Goal: Information Seeking & Learning: Learn about a topic

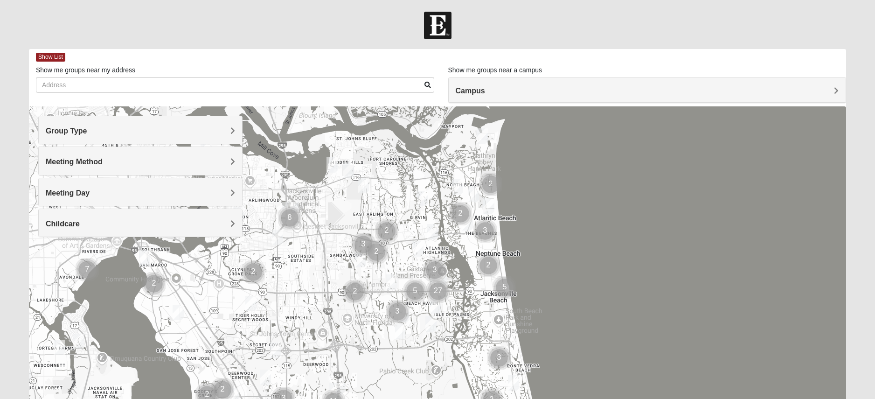
click at [228, 162] on h4 "Meeting Method" at bounding box center [140, 161] width 189 height 9
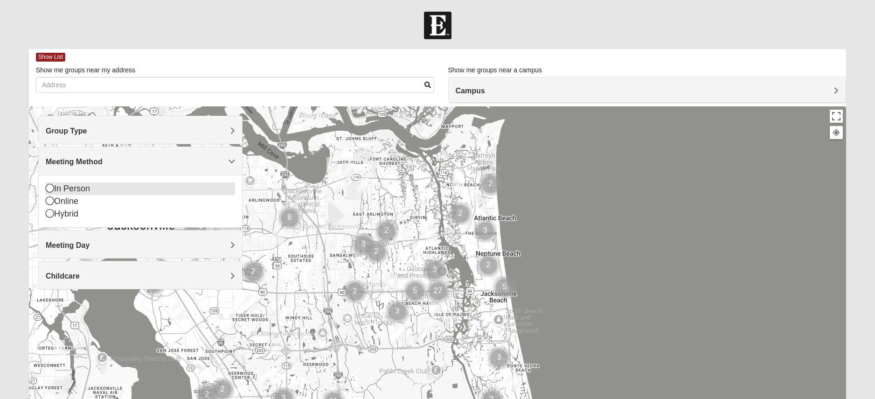
click at [51, 190] on icon at bounding box center [50, 188] width 8 height 8
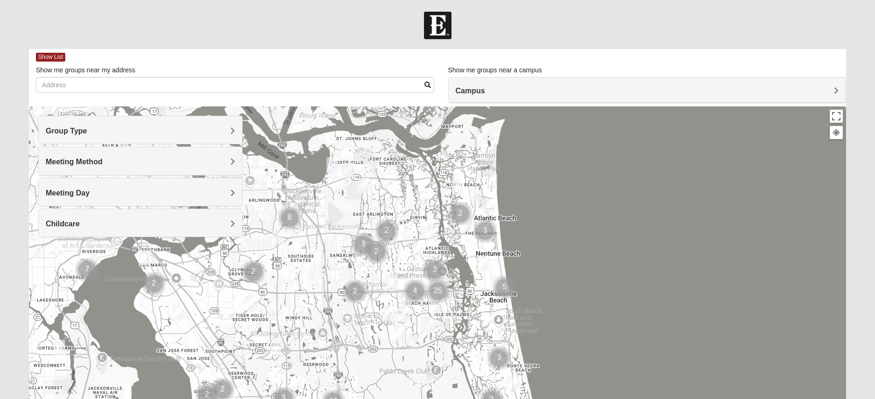
click at [221, 188] on div "Meeting Day" at bounding box center [140, 192] width 203 height 28
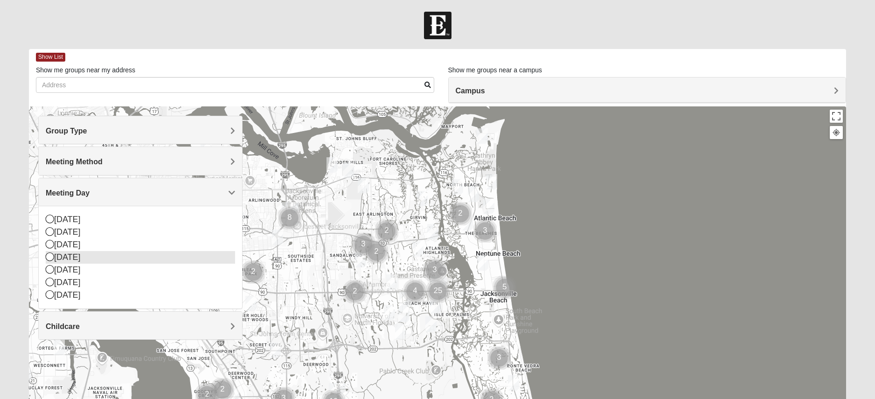
click at [73, 256] on div "[DATE]" at bounding box center [140, 257] width 189 height 13
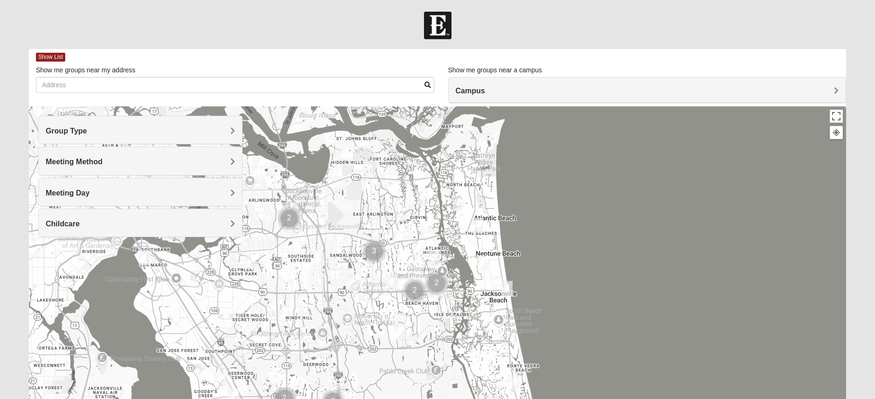
click at [153, 221] on h4 "Childcare" at bounding box center [140, 223] width 189 height 9
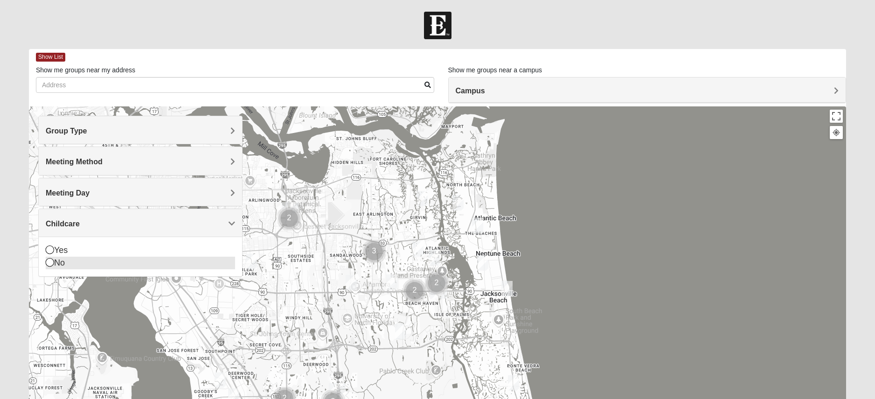
click at [58, 259] on div "No" at bounding box center [140, 263] width 189 height 13
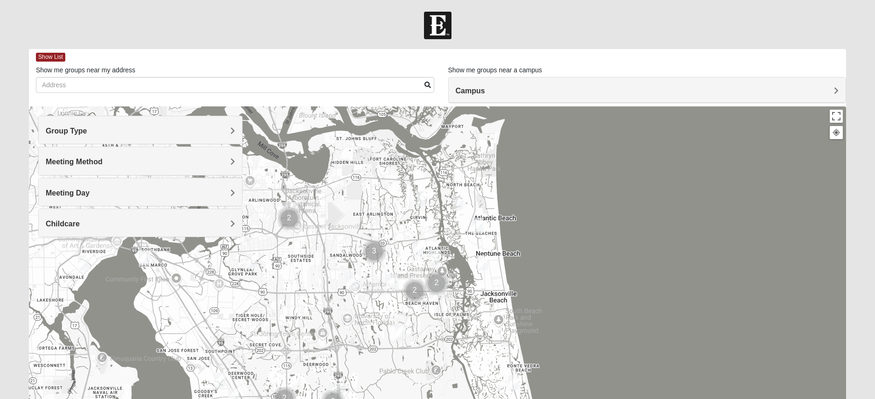
click at [152, 129] on h4 "Group Type" at bounding box center [140, 130] width 189 height 9
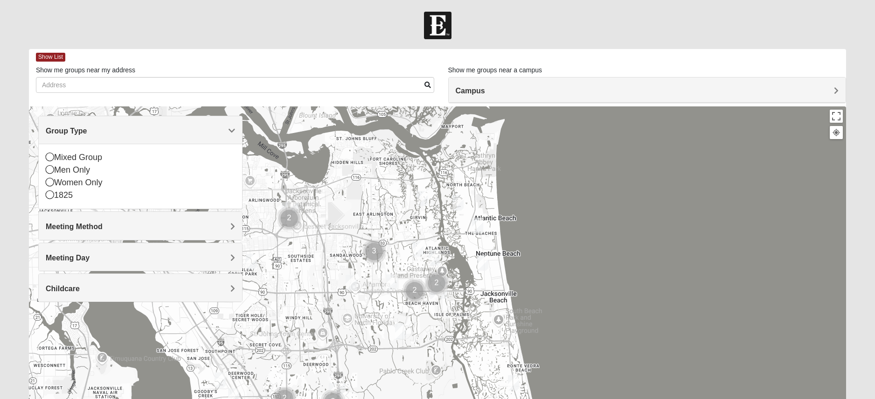
scroll to position [0, 0]
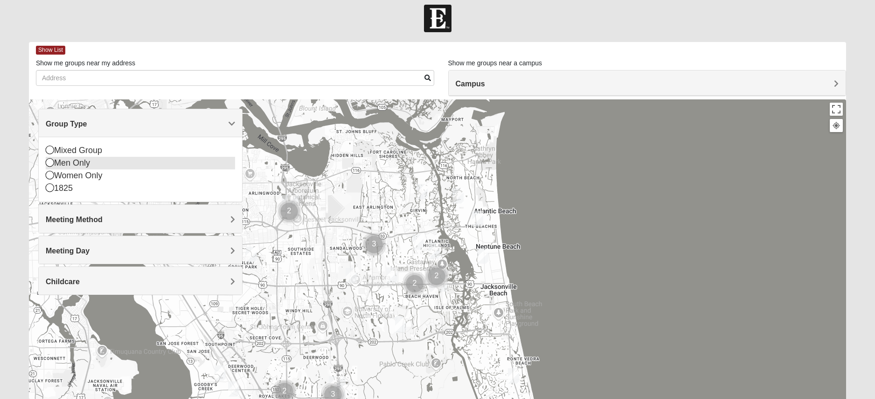
click at [78, 159] on div "Men Only" at bounding box center [140, 163] width 189 height 13
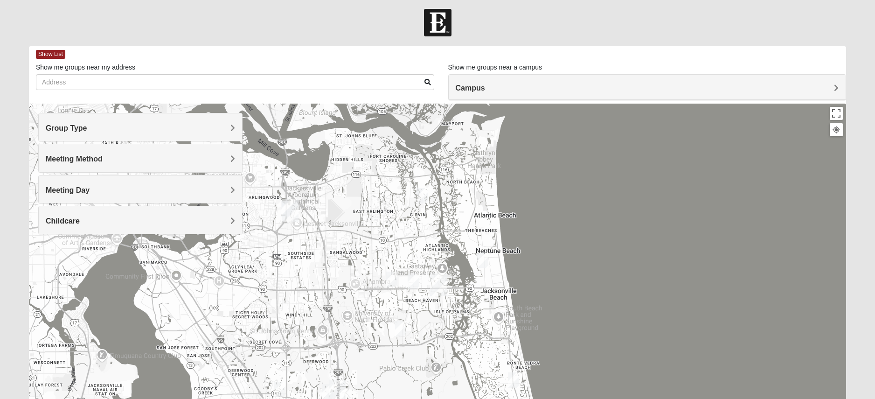
scroll to position [0, 0]
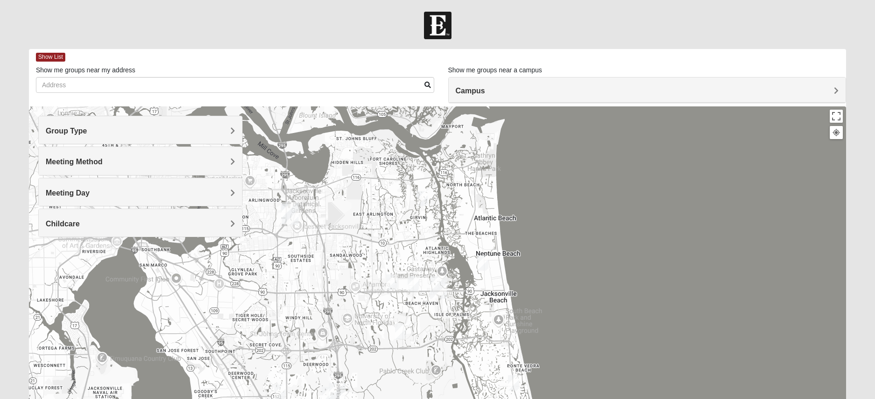
click at [79, 139] on div "Group Type" at bounding box center [140, 130] width 203 height 28
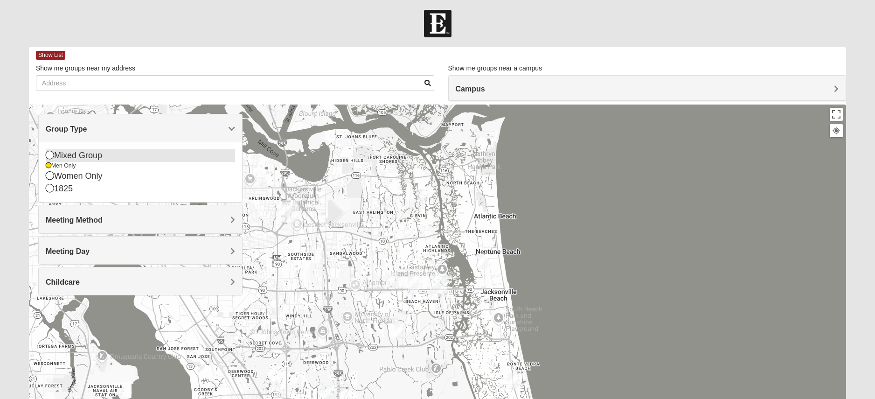
scroll to position [4, 0]
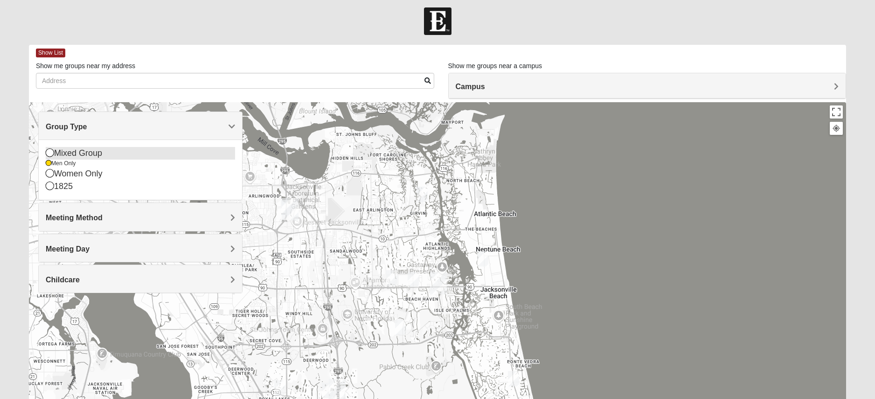
click at [49, 152] on icon at bounding box center [50, 152] width 8 height 8
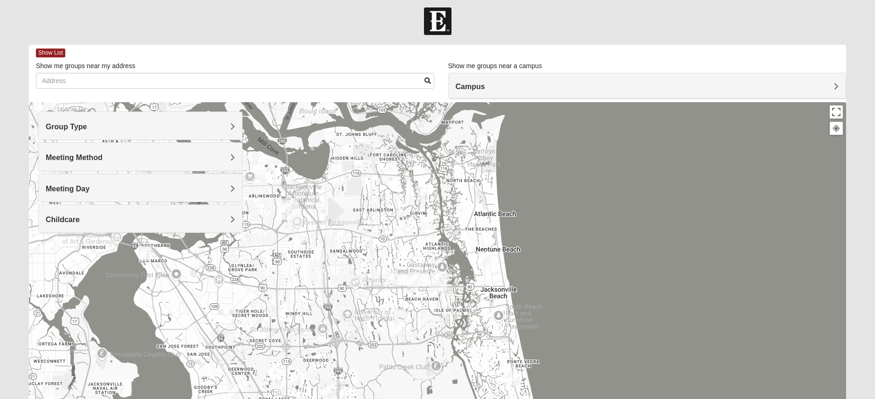
click at [366, 240] on img "Mixed Maytum 32246" at bounding box center [367, 238] width 11 height 15
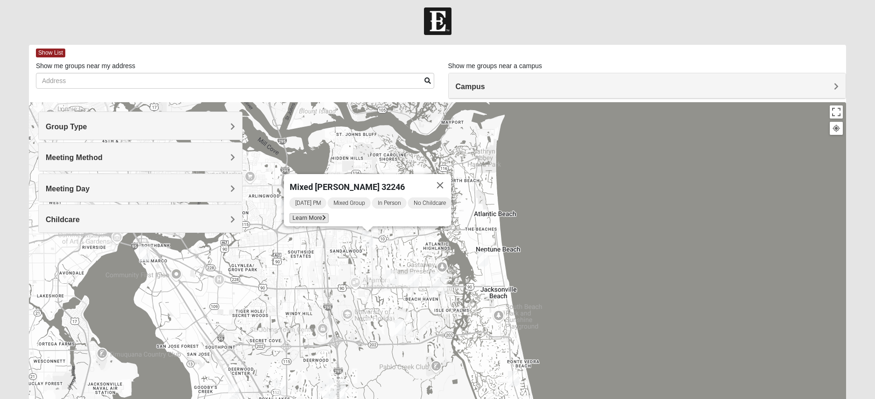
click at [307, 217] on span "Learn More" at bounding box center [309, 218] width 39 height 10
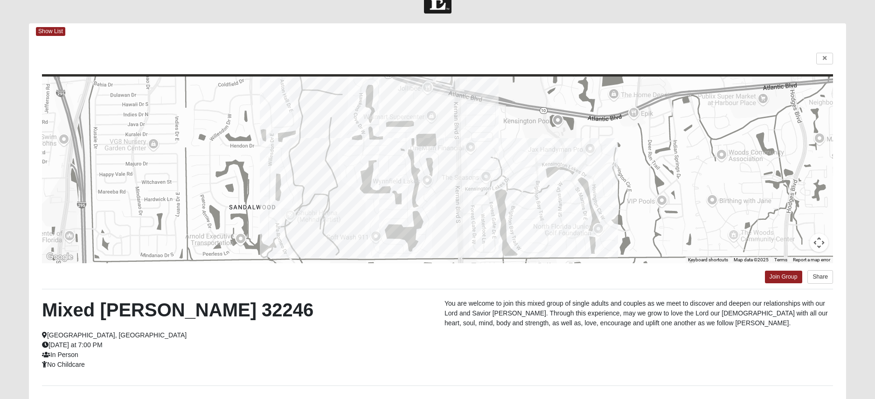
scroll to position [13, 0]
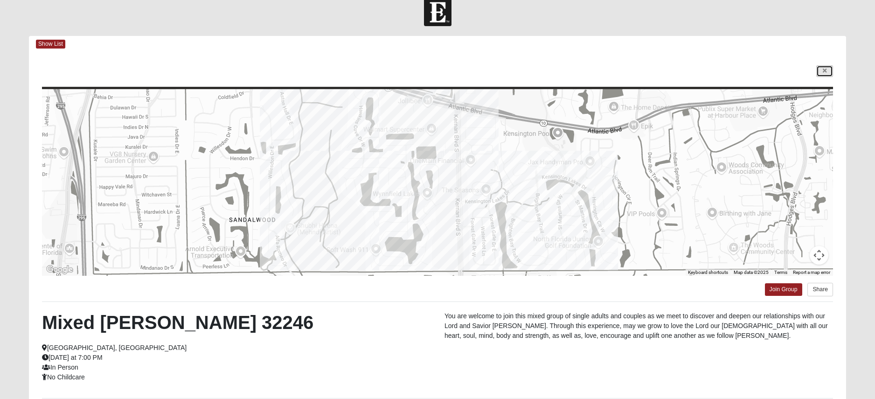
click at [817, 71] on link at bounding box center [825, 71] width 17 height 12
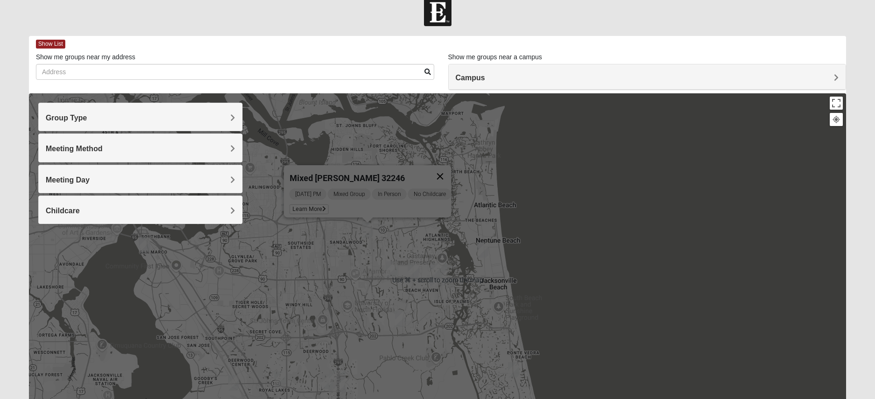
click at [450, 170] on button "Close" at bounding box center [440, 176] width 22 height 22
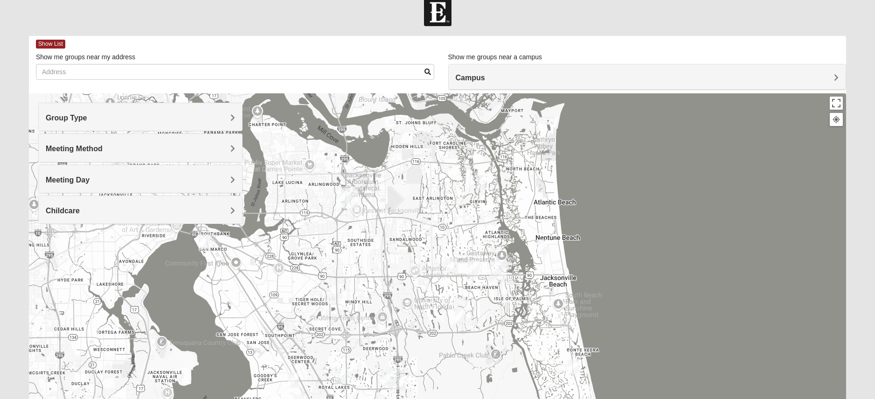
drag, startPoint x: 387, startPoint y: 194, endPoint x: 449, endPoint y: 191, distance: 62.1
click at [449, 191] on div at bounding box center [438, 279] width 818 height 373
click at [351, 192] on img "Arlington" at bounding box center [350, 197] width 17 height 22
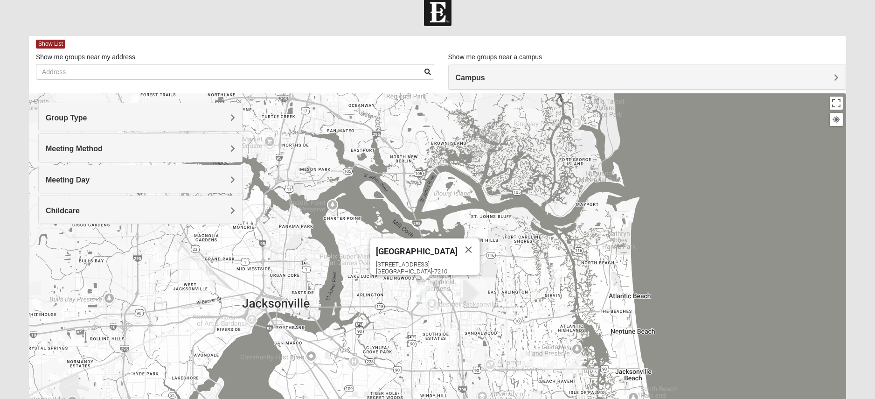
drag, startPoint x: 335, startPoint y: 221, endPoint x: 412, endPoint y: 307, distance: 115.6
click at [412, 308] on div "Arlington [STREET_ADDRESS]" at bounding box center [438, 279] width 818 height 373
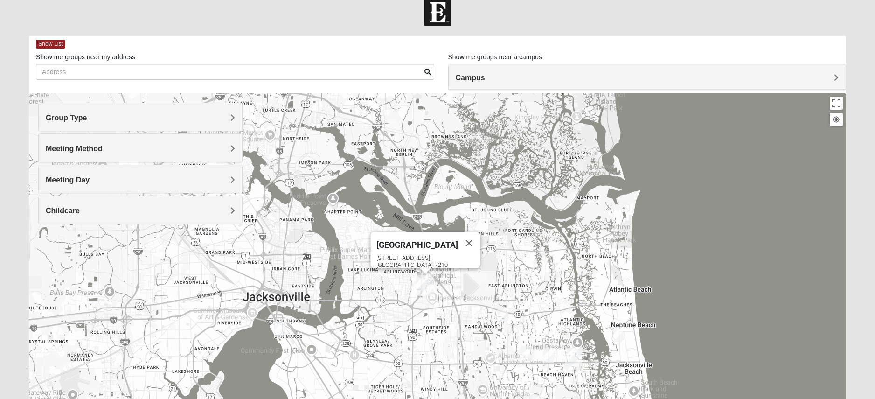
click at [90, 183] on span "Meeting Day" at bounding box center [68, 180] width 44 height 8
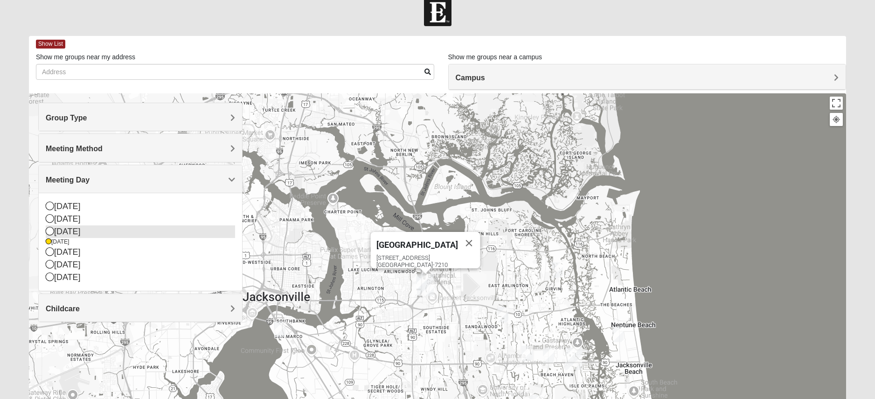
click at [51, 231] on icon at bounding box center [50, 231] width 8 height 8
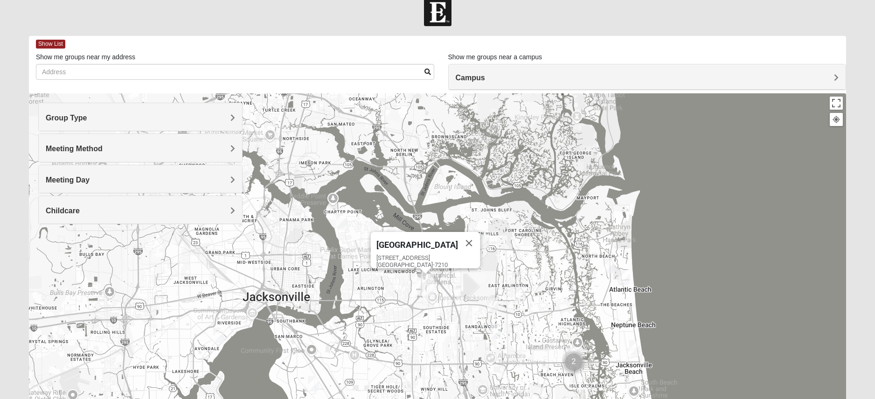
scroll to position [10, 0]
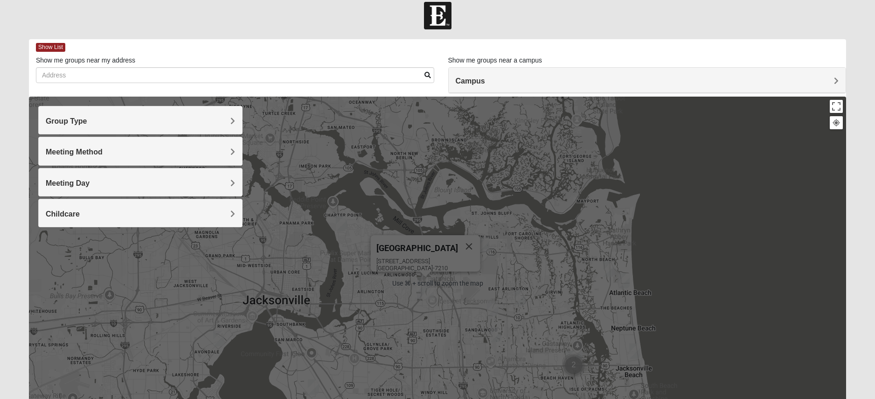
click at [357, 263] on div "Arlington [STREET_ADDRESS]" at bounding box center [438, 283] width 818 height 373
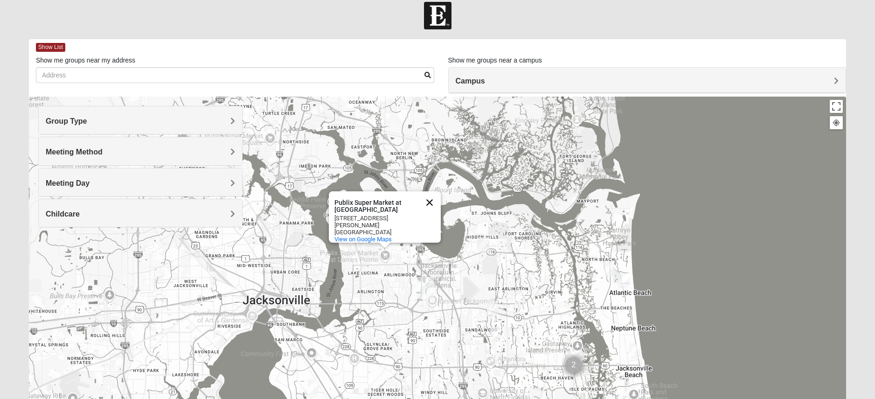
click at [430, 201] on button "Close" at bounding box center [430, 202] width 22 height 22
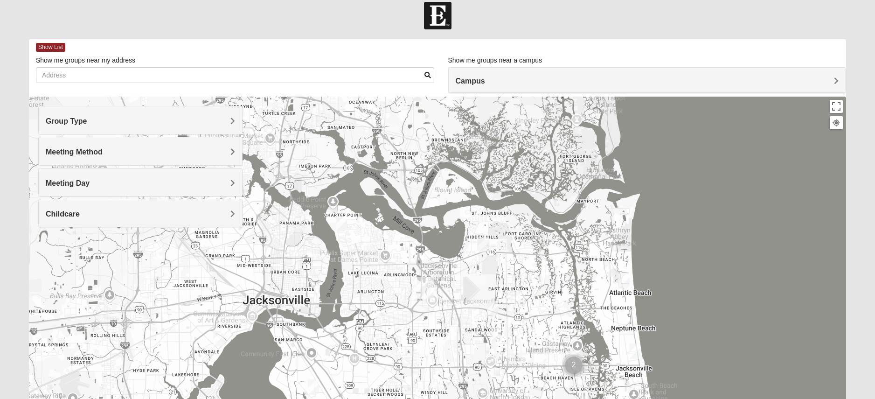
click at [339, 220] on img "Mixed Walker 32277" at bounding box center [341, 223] width 11 height 15
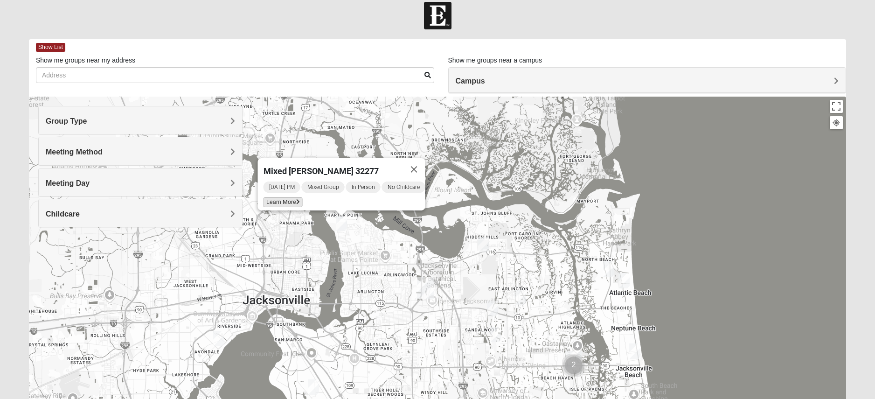
click at [278, 199] on span "Learn More" at bounding box center [283, 202] width 39 height 10
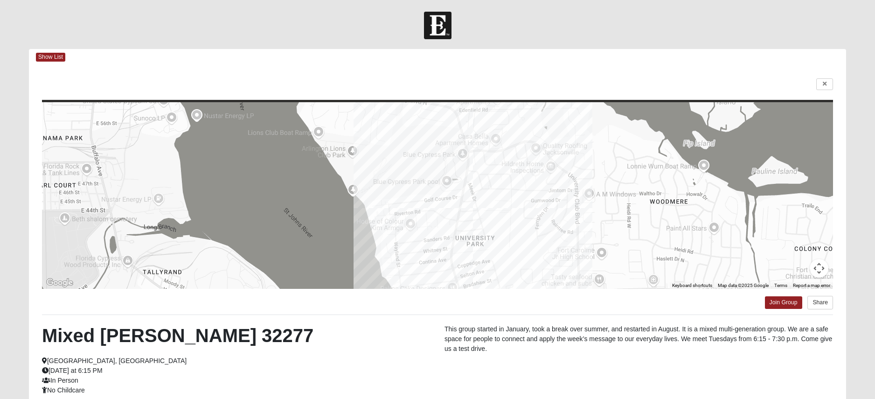
scroll to position [1, 0]
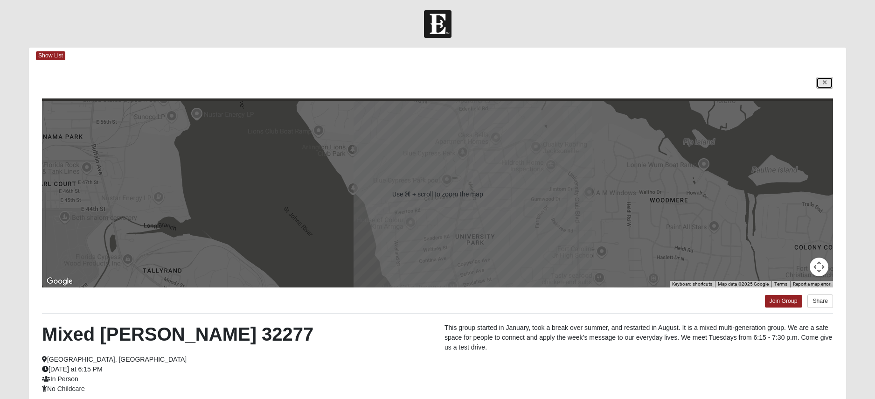
click at [832, 84] on link at bounding box center [825, 83] width 17 height 12
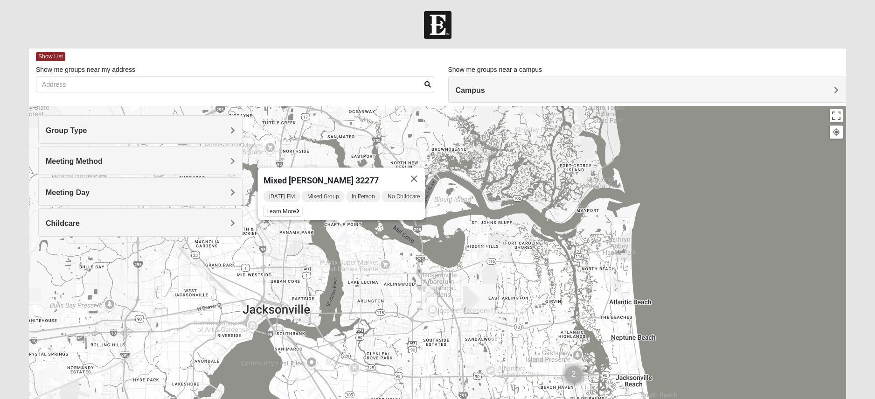
scroll to position [2, 0]
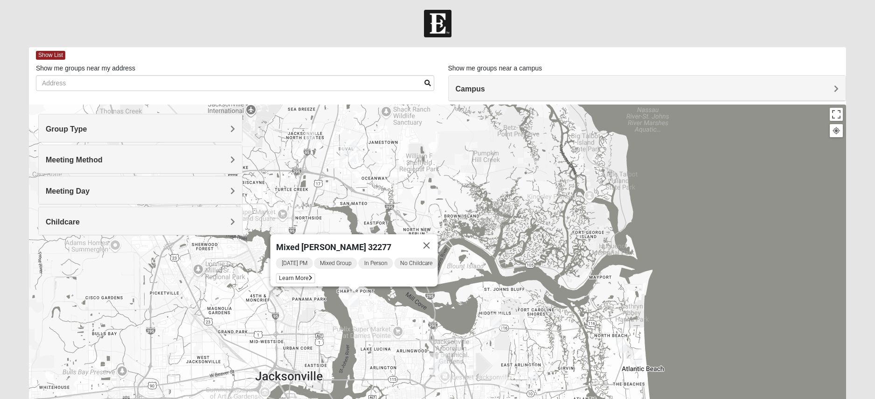
drag, startPoint x: 575, startPoint y: 216, endPoint x: 588, endPoint y: 280, distance: 65.3
click at [588, 280] on div "Mixed [PERSON_NAME] 32277 [DATE] PM Mixed Group In Person No Childcare Learn Mo…" at bounding box center [438, 291] width 818 height 373
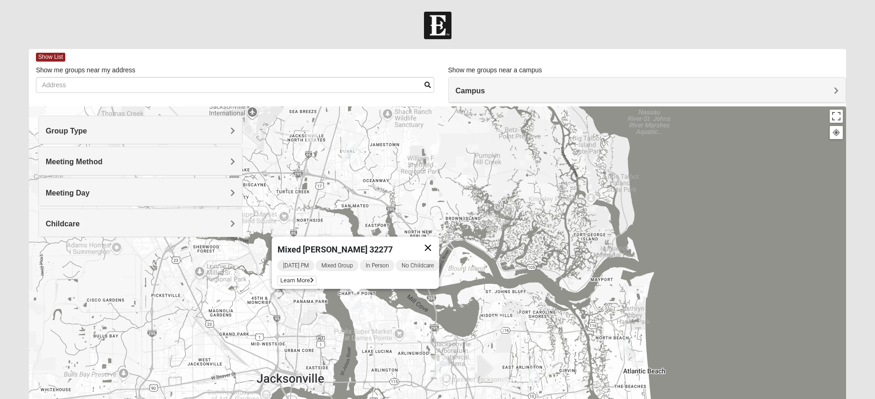
scroll to position [0, 0]
click at [433, 244] on button "Close" at bounding box center [428, 248] width 22 height 22
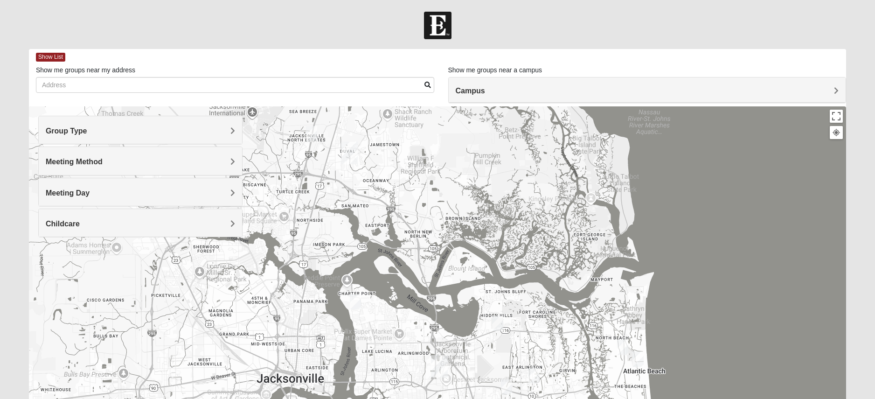
click at [311, 132] on img "Mens Holt 32218" at bounding box center [311, 133] width 11 height 15
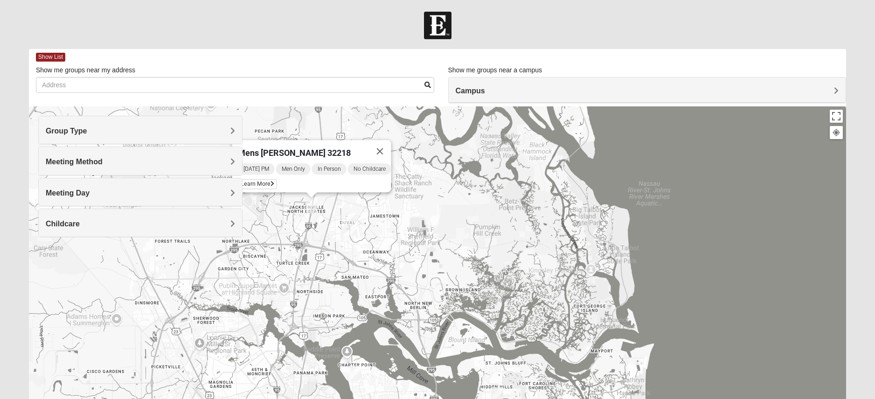
click at [308, 208] on img "Mens Holt 32218" at bounding box center [311, 204] width 11 height 15
click at [385, 146] on button "Close" at bounding box center [380, 151] width 22 height 22
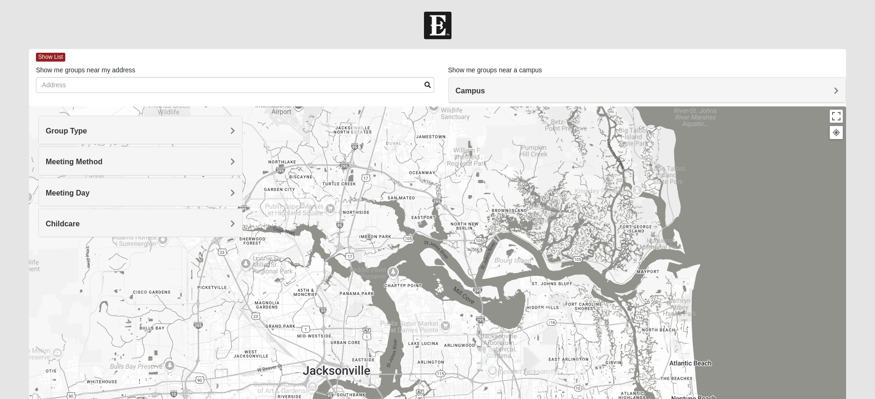
drag, startPoint x: 428, startPoint y: 230, endPoint x: 473, endPoint y: 148, distance: 93.1
click at [474, 147] on div at bounding box center [438, 292] width 818 height 373
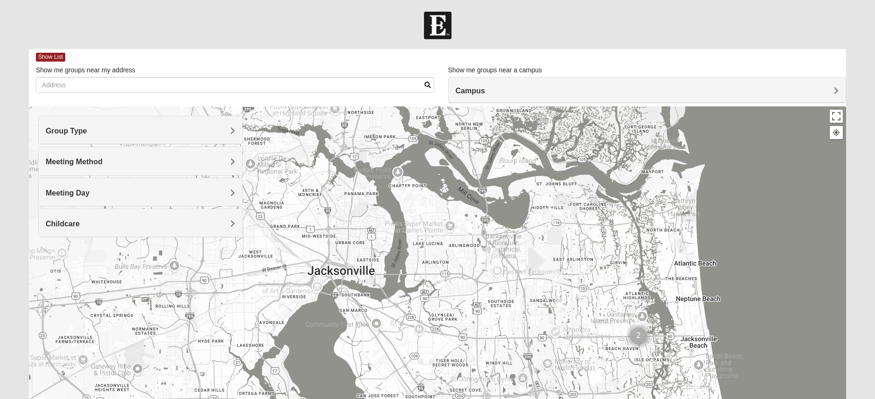
drag, startPoint x: 460, startPoint y: 271, endPoint x: 466, endPoint y: 172, distance: 98.6
click at [466, 172] on div at bounding box center [438, 292] width 818 height 373
click at [286, 307] on img "Mens Puckett 32205" at bounding box center [283, 308] width 11 height 15
click at [357, 247] on button "Close" at bounding box center [352, 255] width 22 height 22
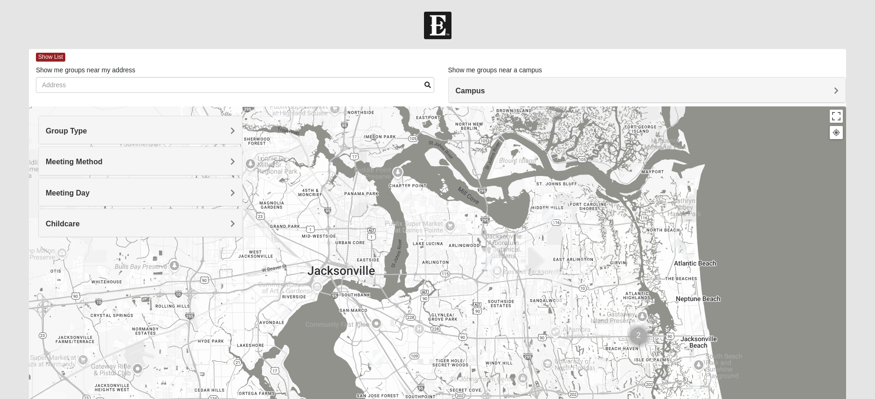
scroll to position [7, 0]
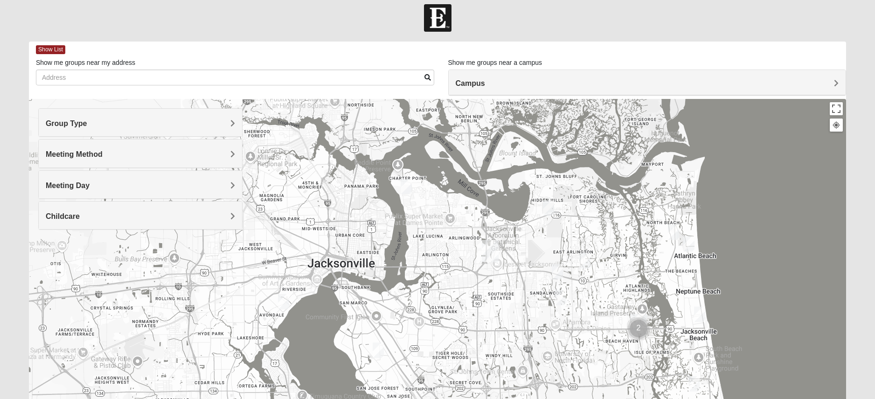
click at [230, 153] on h4 "Meeting Method" at bounding box center [140, 154] width 189 height 9
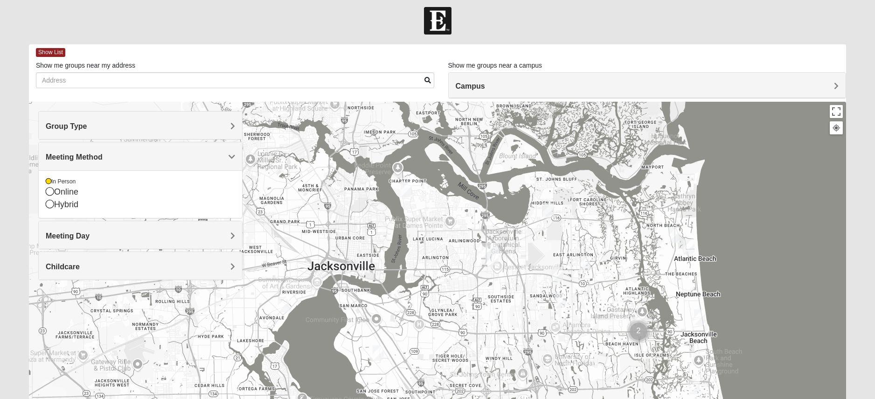
click at [103, 155] on span "Meeting Method" at bounding box center [74, 157] width 57 height 8
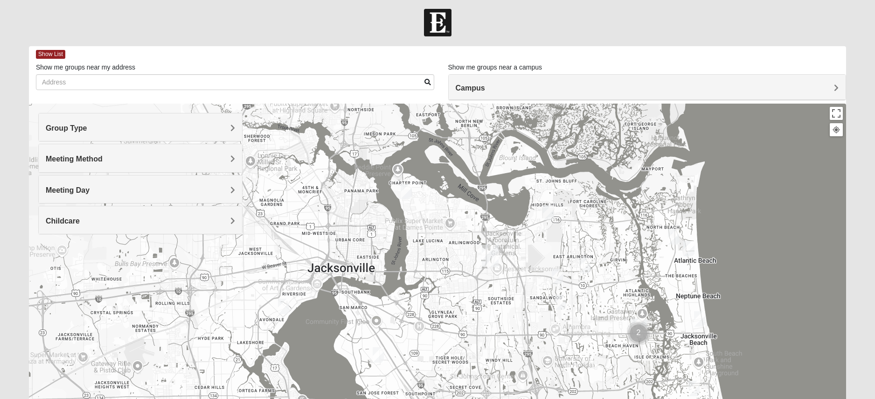
click at [221, 191] on h4 "Meeting Day" at bounding box center [140, 190] width 189 height 9
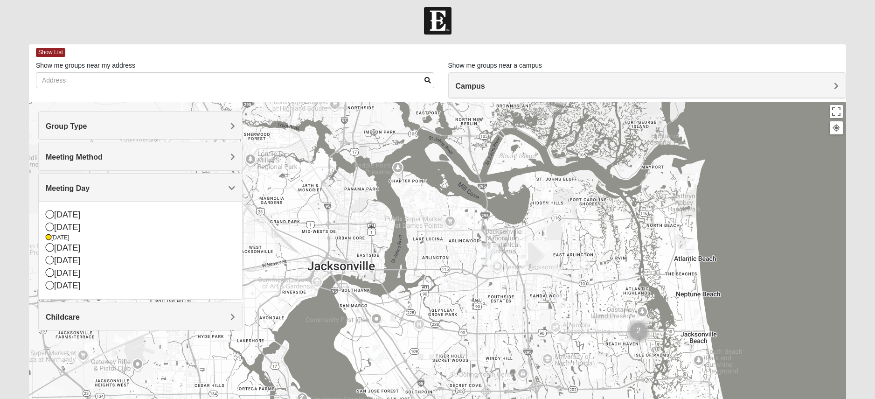
scroll to position [2, 0]
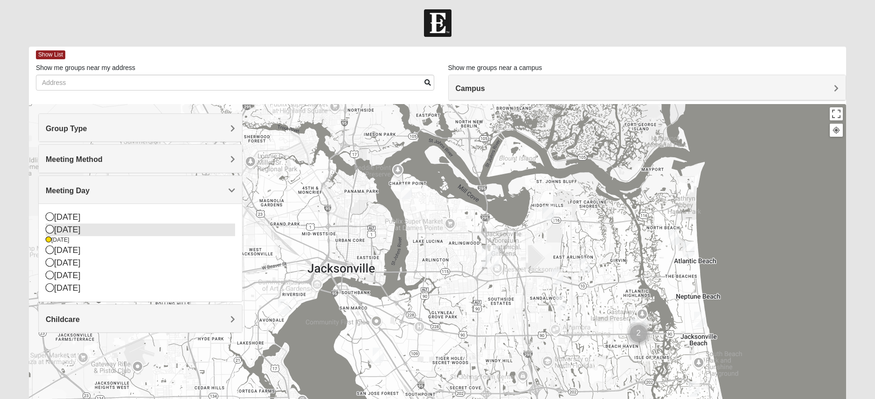
click at [49, 232] on icon at bounding box center [50, 229] width 8 height 8
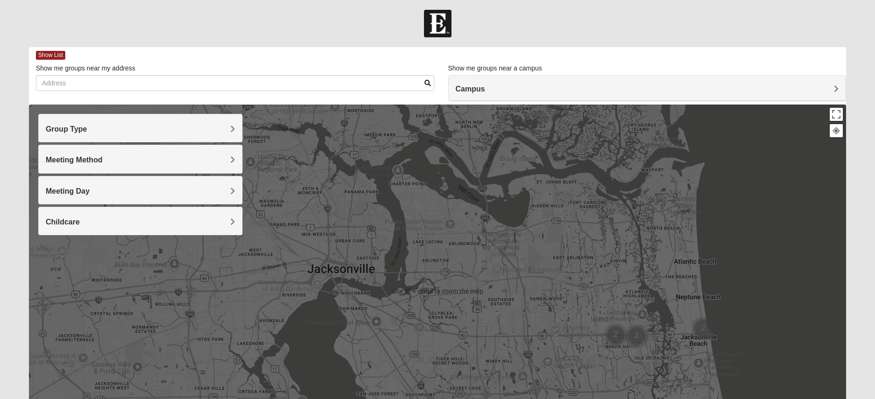
scroll to position [3, 0]
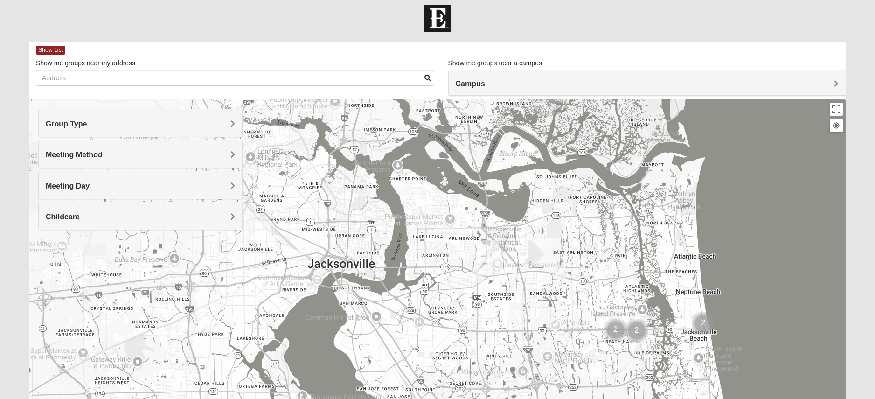
click at [476, 275] on img "Mens Gornoski 32225" at bounding box center [477, 275] width 11 height 15
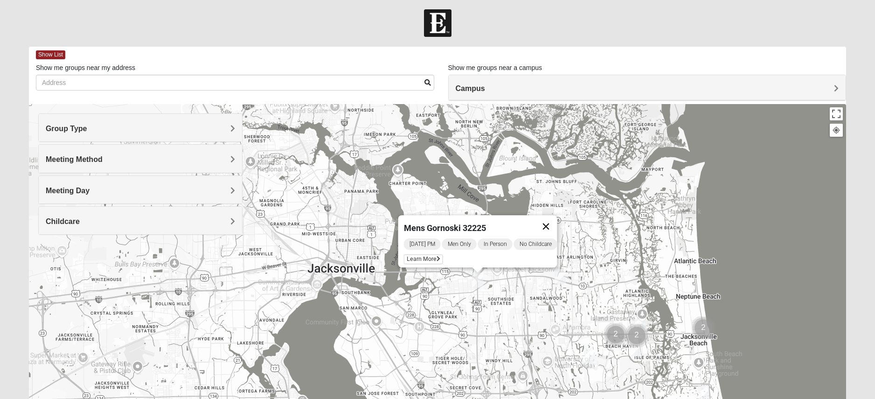
scroll to position [5, 0]
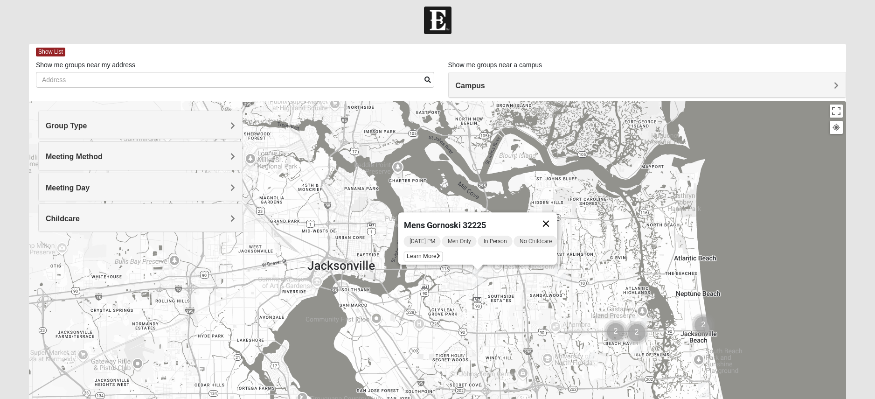
click at [552, 218] on button "Close" at bounding box center [546, 223] width 22 height 22
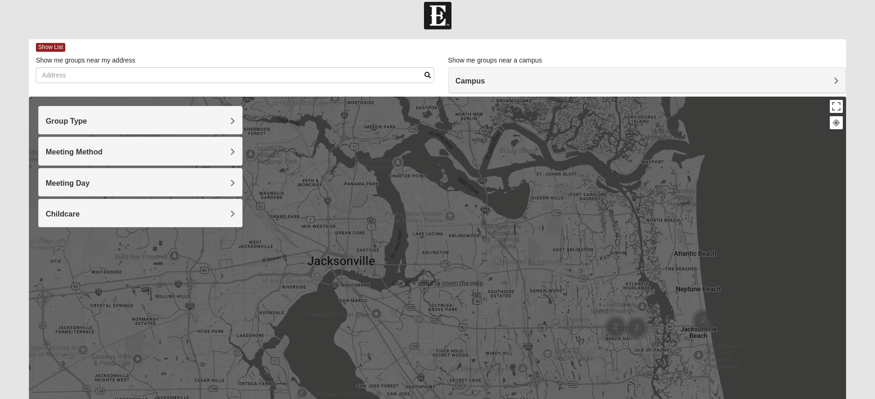
scroll to position [11, 0]
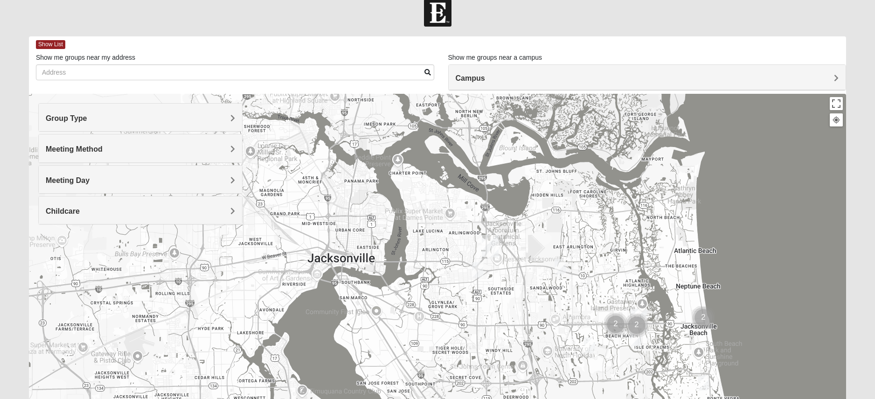
click at [228, 150] on h4 "Meeting Method" at bounding box center [140, 149] width 189 height 9
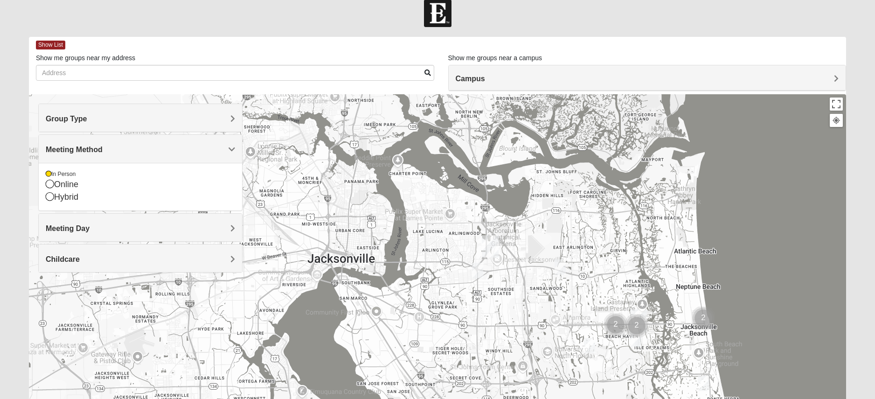
click at [103, 150] on span "Meeting Method" at bounding box center [74, 150] width 57 height 8
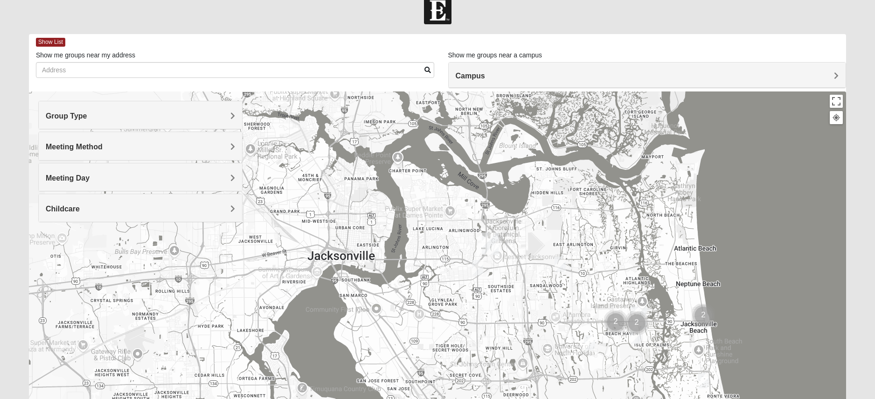
click at [90, 176] on span "Meeting Day" at bounding box center [68, 178] width 44 height 8
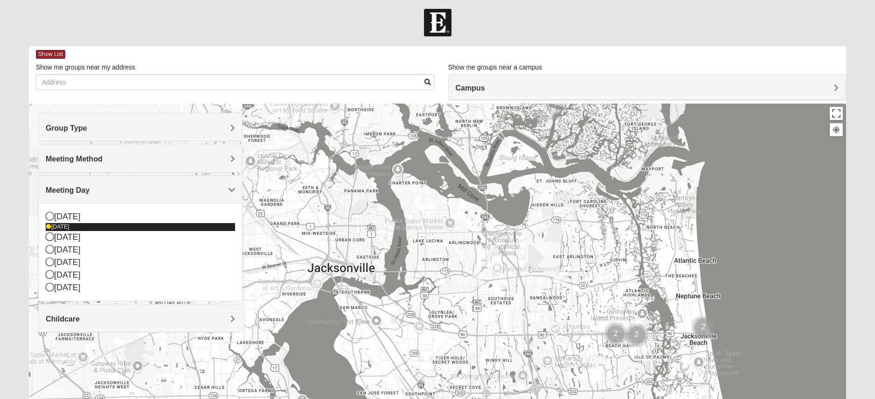
scroll to position [0, 0]
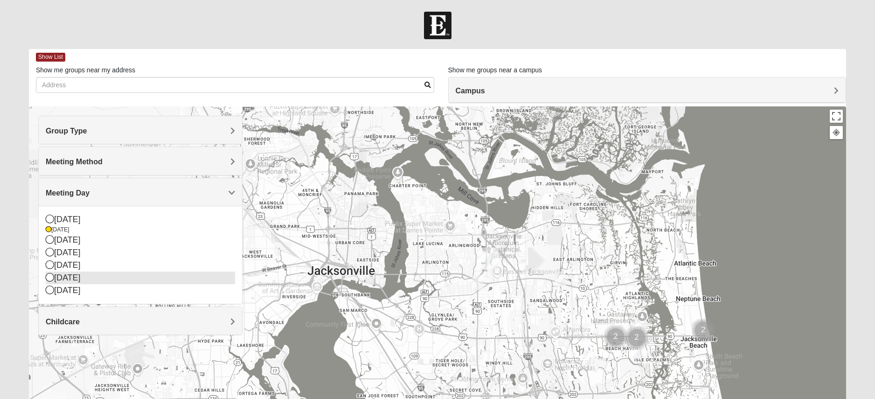
click at [49, 277] on icon at bounding box center [50, 277] width 8 height 8
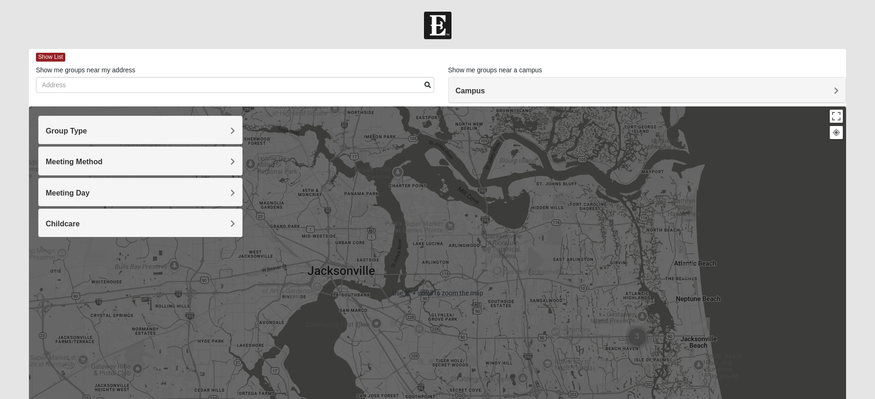
click at [595, 288] on div at bounding box center [438, 292] width 818 height 373
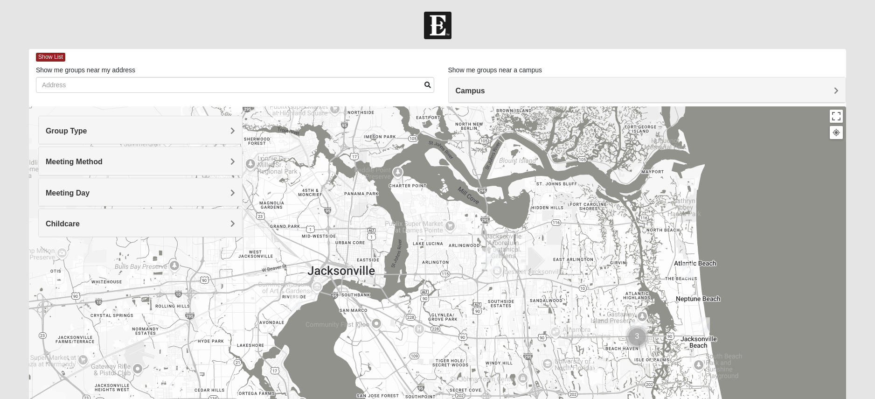
click at [640, 331] on img "Cluster of 3 groups" at bounding box center [637, 336] width 23 height 23
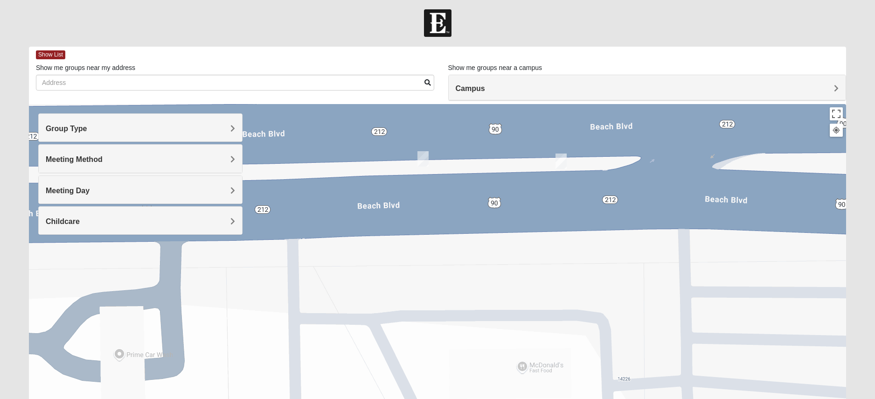
click at [566, 166] on img "On Campus Mens Smith 32250" at bounding box center [561, 161] width 11 height 15
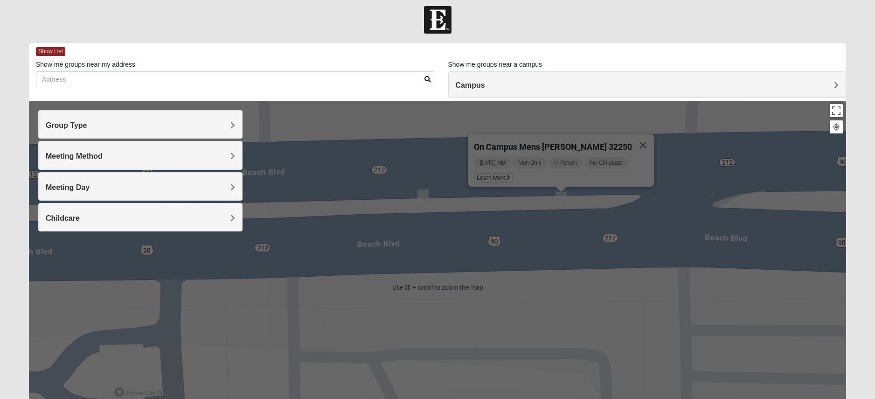
scroll to position [7, 0]
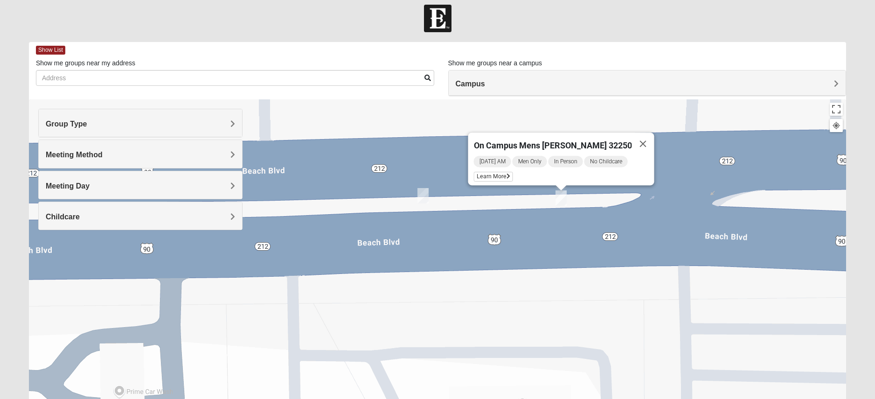
click at [426, 200] on img "On Campus Men's Corning/Noel 32250" at bounding box center [423, 195] width 11 height 15
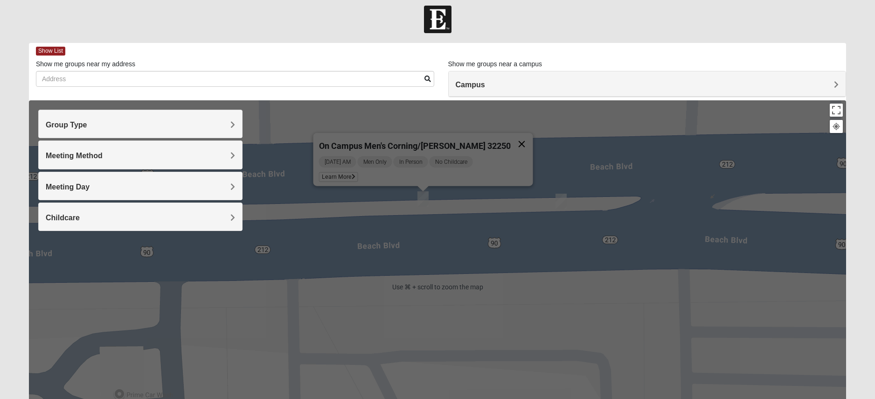
scroll to position [8, 0]
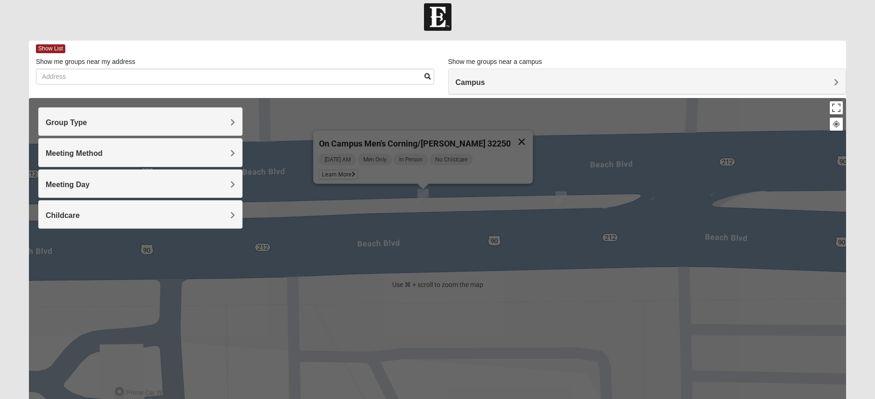
click at [511, 140] on button "Close" at bounding box center [522, 142] width 22 height 22
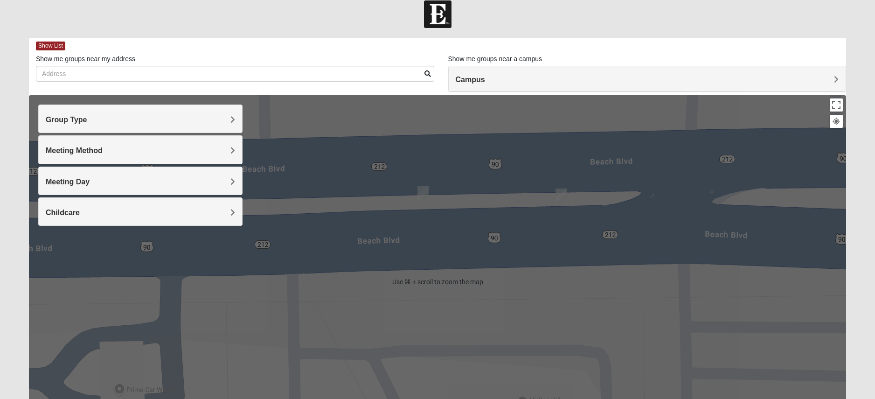
scroll to position [14, 0]
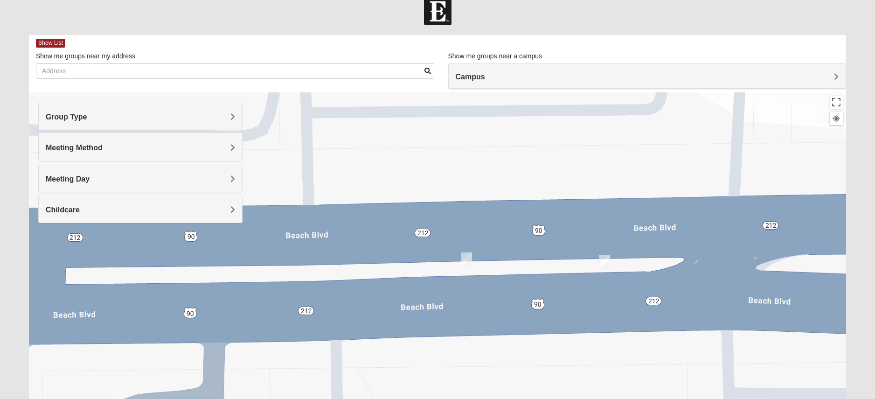
drag, startPoint x: 705, startPoint y: 162, endPoint x: 748, endPoint y: 230, distance: 79.9
click at [748, 230] on div at bounding box center [438, 278] width 818 height 373
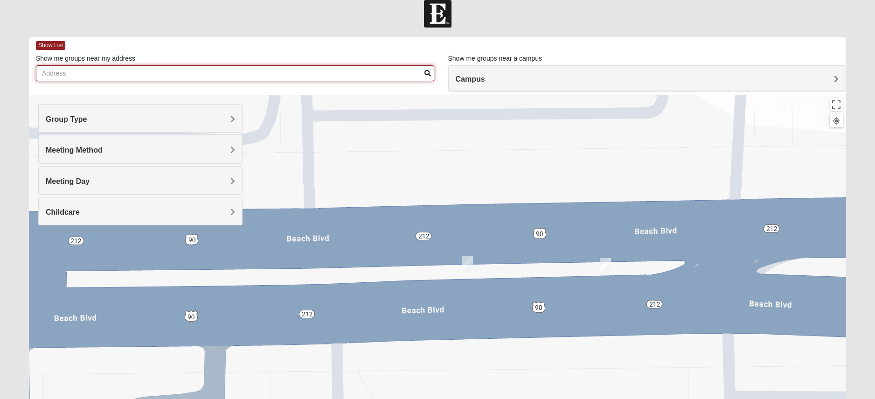
click at [294, 77] on input "Show me groups near my address" at bounding box center [235, 73] width 399 height 16
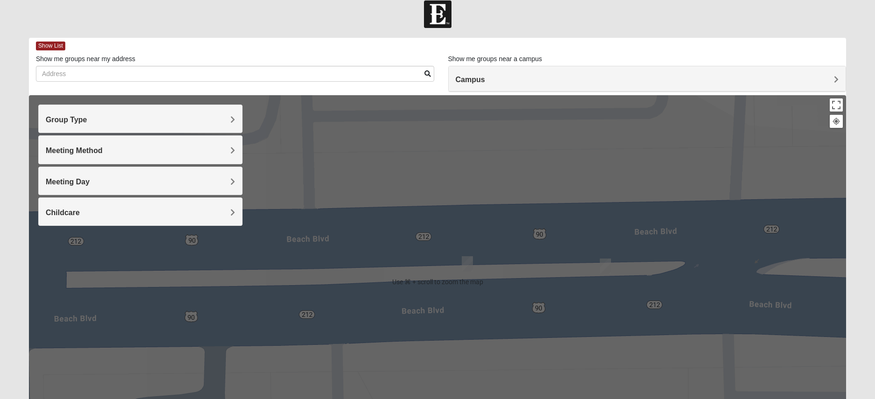
click at [238, 152] on div "Meeting Method" at bounding box center [140, 150] width 203 height 28
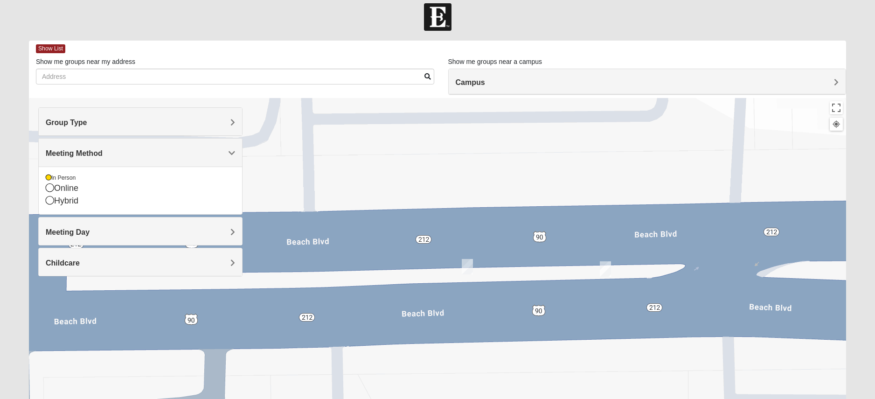
click at [90, 231] on span "Meeting Day" at bounding box center [68, 232] width 44 height 8
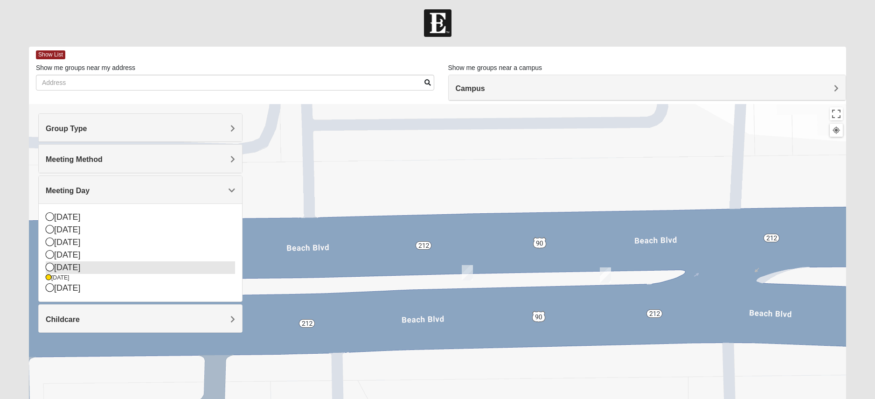
scroll to position [0, 0]
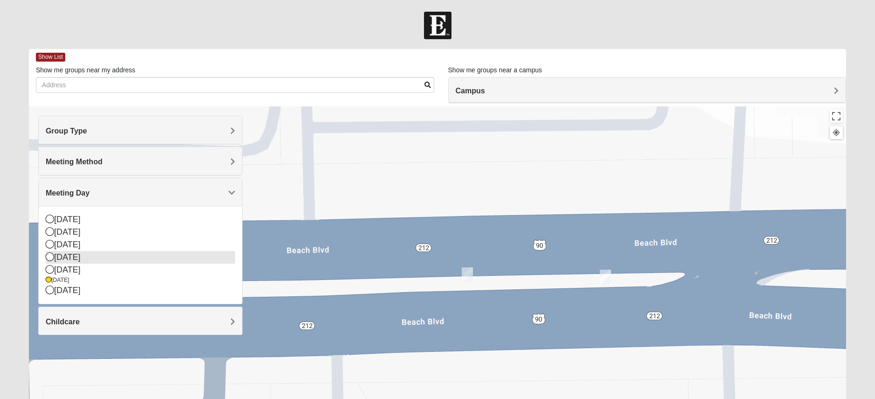
click at [51, 258] on icon at bounding box center [50, 256] width 8 height 8
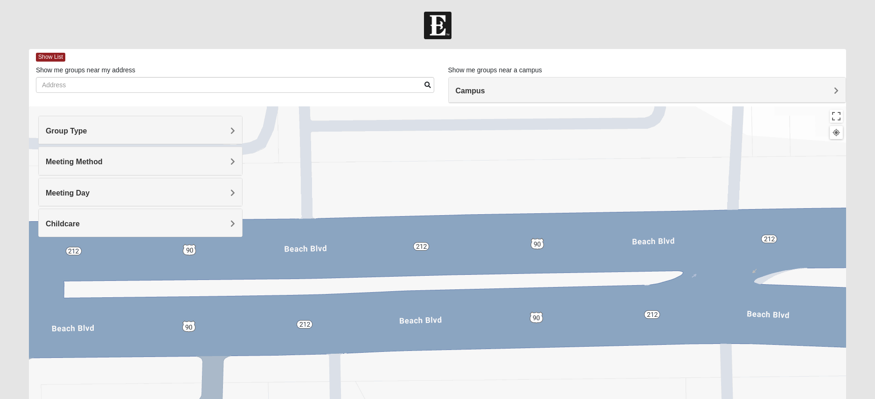
click at [618, 196] on div at bounding box center [438, 292] width 818 height 373
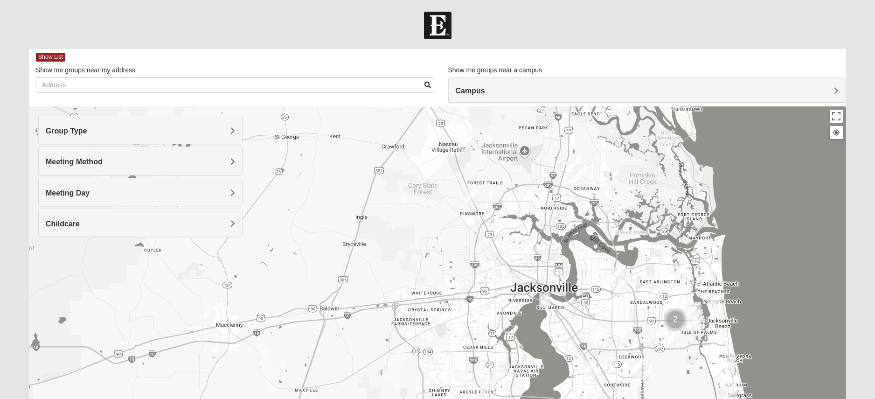
drag, startPoint x: 435, startPoint y: 225, endPoint x: 691, endPoint y: 252, distance: 256.7
click at [691, 252] on div at bounding box center [438, 292] width 818 height 373
click at [471, 198] on img "Mixed Rogers 32219" at bounding box center [471, 195] width 11 height 15
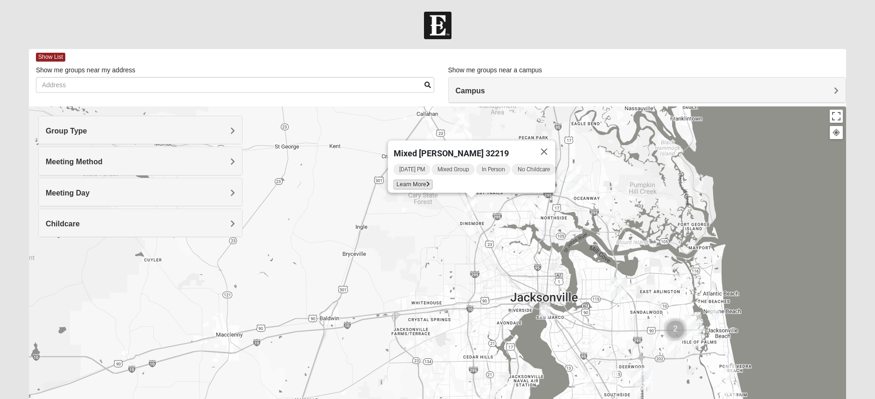
click at [426, 182] on icon at bounding box center [428, 185] width 4 height 6
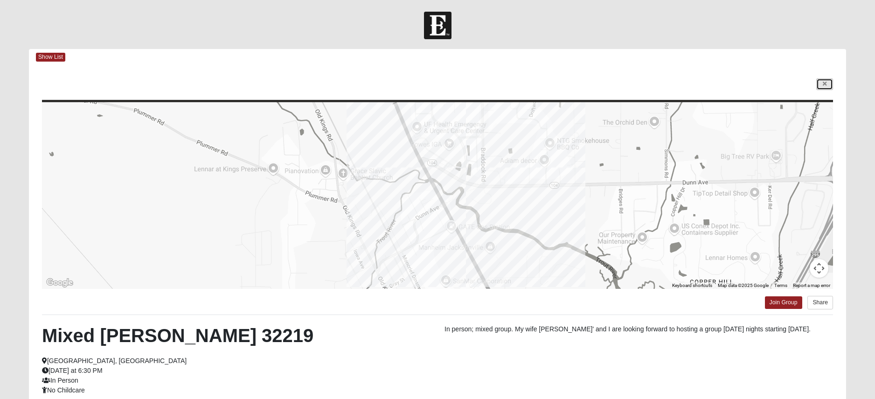
click at [818, 83] on link at bounding box center [825, 84] width 17 height 12
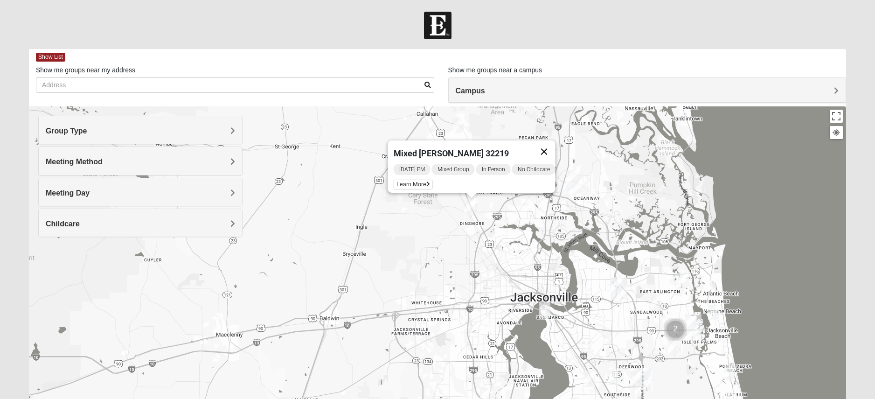
click at [556, 147] on button "Close" at bounding box center [544, 151] width 22 height 22
click at [459, 126] on img "Mixed Kelly 32011" at bounding box center [458, 125] width 11 height 15
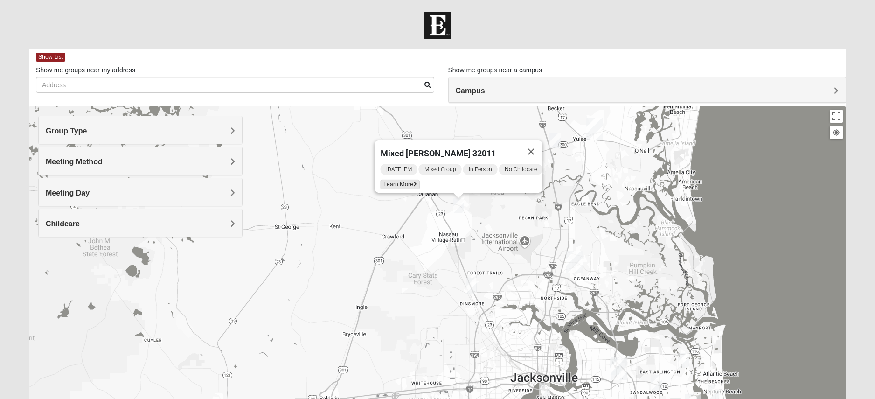
click at [413, 182] on icon at bounding box center [415, 185] width 4 height 6
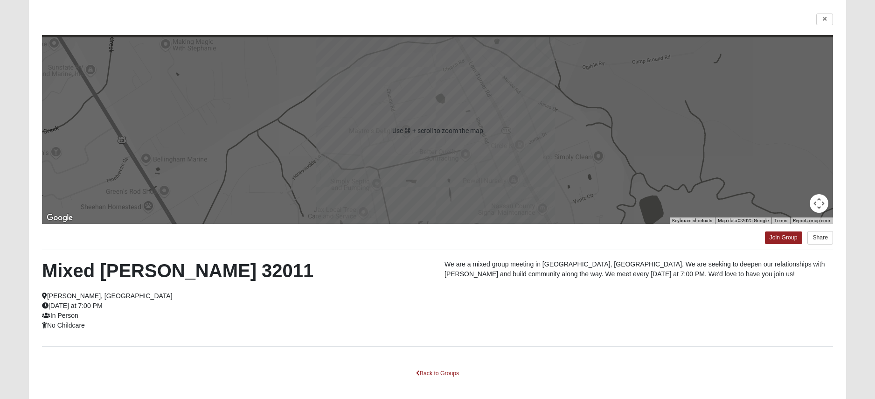
scroll to position [48, 0]
